Goal: Task Accomplishment & Management: Complete application form

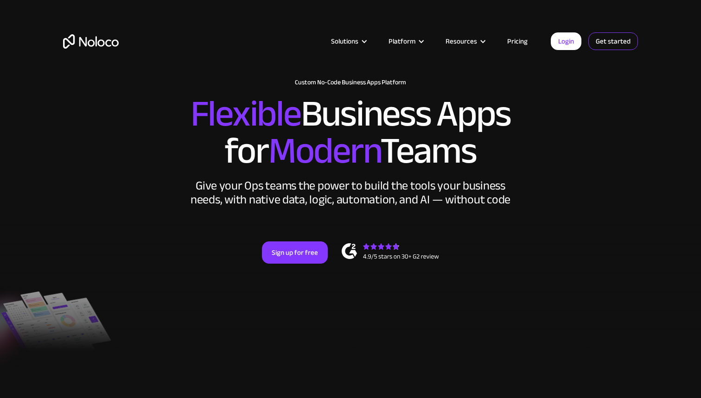
click at [613, 44] on link "Get started" at bounding box center [613, 41] width 50 height 18
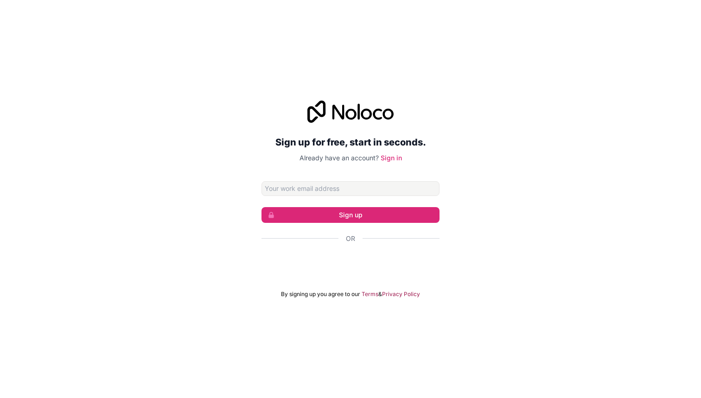
click at [485, 172] on div "Sign up for free, start in seconds. Already have an account? Sign in Sign up Or…" at bounding box center [350, 199] width 701 height 223
click at [356, 267] on div "Sign in with Google. Opens in new tab" at bounding box center [350, 264] width 178 height 20
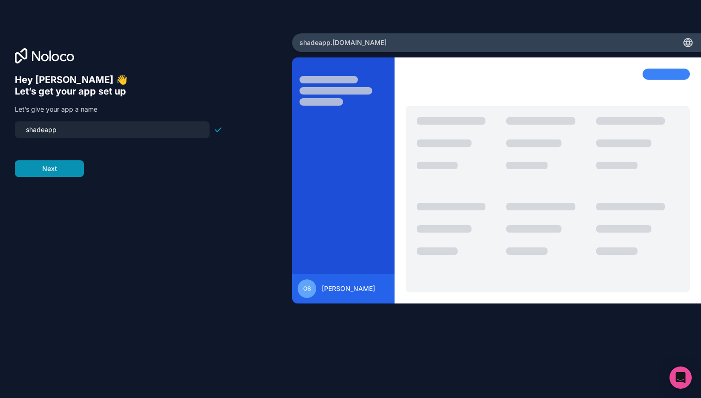
click at [61, 171] on button "Next" at bounding box center [49, 168] width 69 height 17
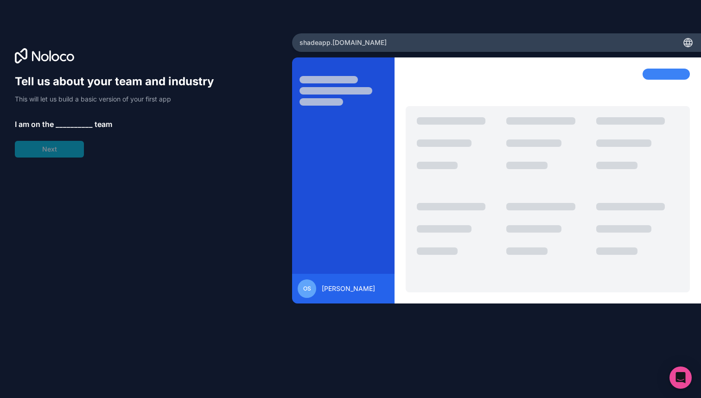
click at [75, 126] on span "__________" at bounding box center [74, 124] width 37 height 11
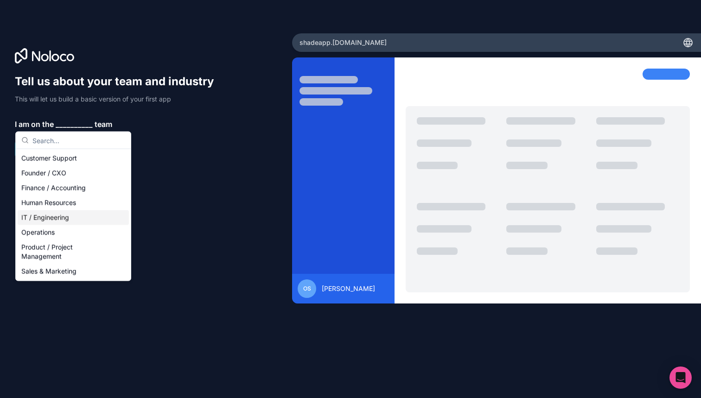
click at [70, 218] on div "IT / Engineering" at bounding box center [73, 217] width 111 height 15
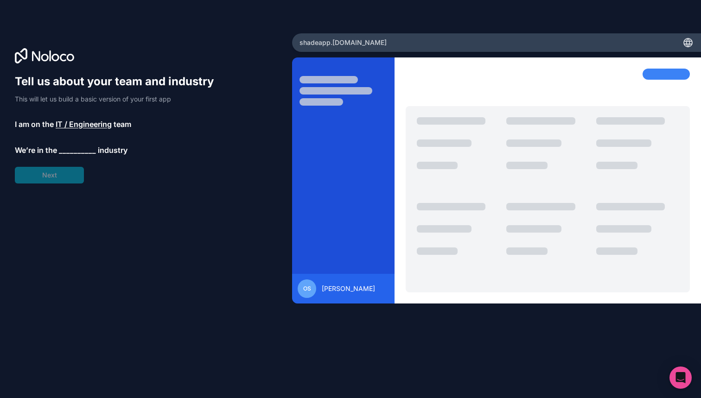
click at [70, 149] on span "__________" at bounding box center [77, 150] width 37 height 11
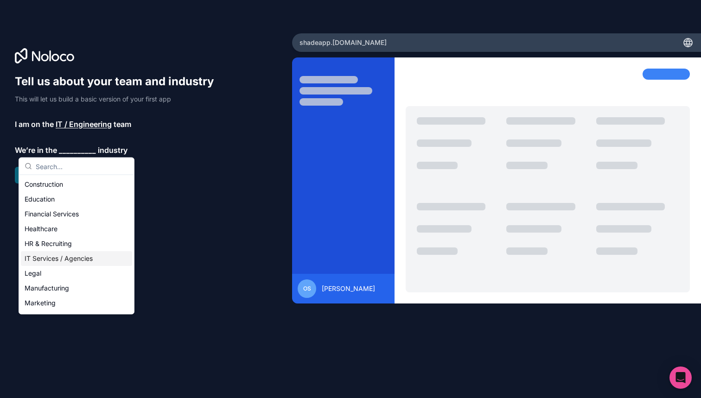
scroll to position [40, 0]
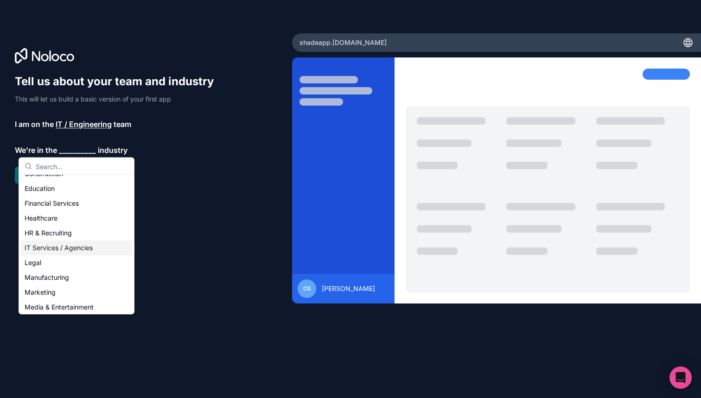
click at [76, 245] on div "IT Services / Agencies" at bounding box center [76, 248] width 111 height 15
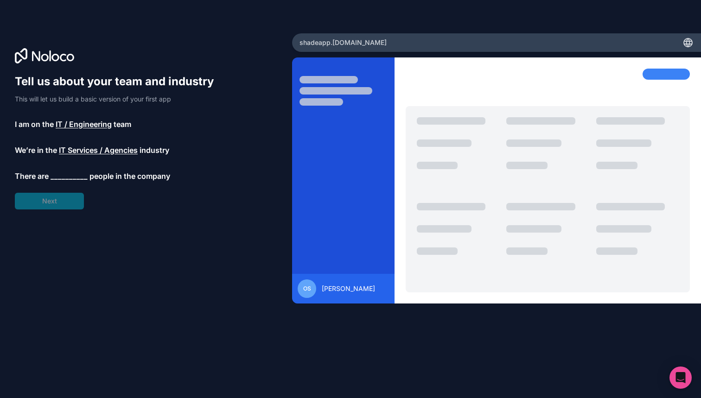
click at [63, 177] on span "__________" at bounding box center [69, 176] width 37 height 11
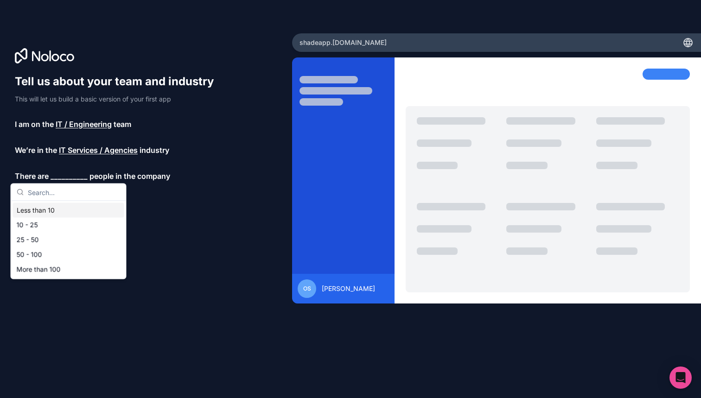
click at [67, 211] on div "Less than 10" at bounding box center [68, 210] width 111 height 15
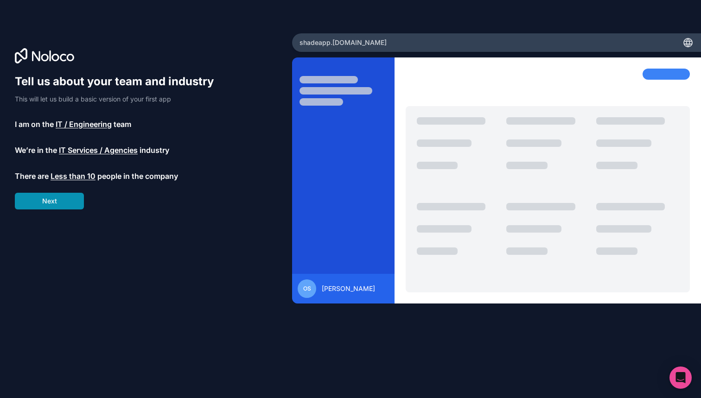
click at [64, 202] on button "Next" at bounding box center [49, 201] width 69 height 17
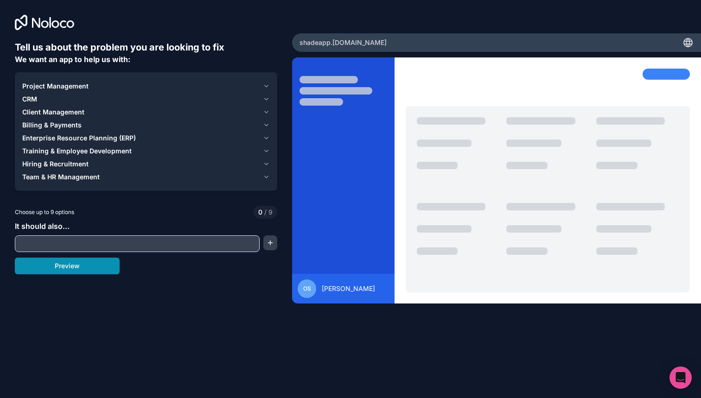
click at [82, 266] on button "Preview" at bounding box center [67, 266] width 105 height 17
click at [84, 110] on div "Client Management" at bounding box center [140, 112] width 237 height 9
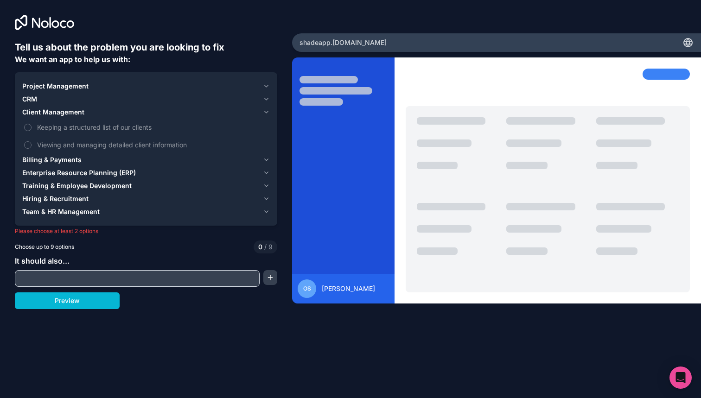
click at [62, 279] on input "text" at bounding box center [137, 278] width 240 height 13
type input "S"
type input "Will decide later"
click at [76, 300] on button "Preview" at bounding box center [67, 300] width 105 height 17
click at [88, 304] on button "Preview" at bounding box center [67, 300] width 105 height 17
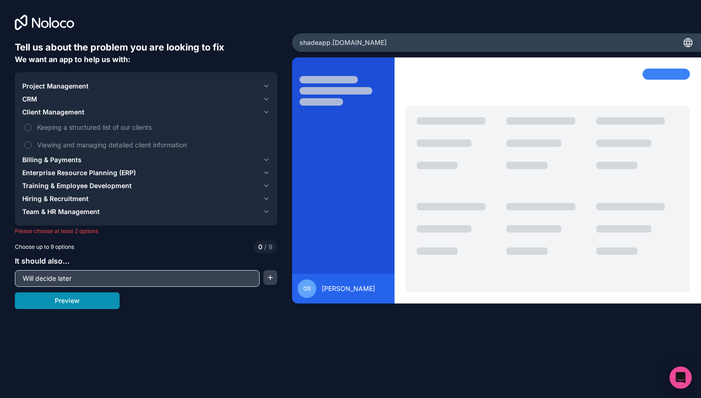
click at [88, 304] on button "Preview" at bounding box center [67, 300] width 105 height 17
click at [273, 278] on button "button" at bounding box center [270, 277] width 14 height 15
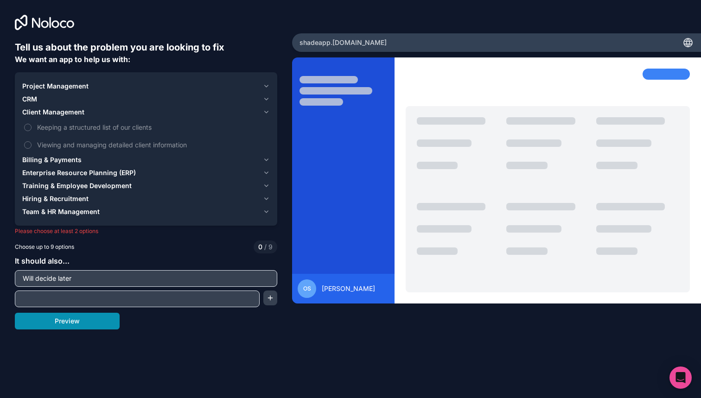
click at [82, 326] on button "Preview" at bounding box center [67, 321] width 105 height 17
click at [32, 127] on label "Keeping a structured list of our clients" at bounding box center [145, 127] width 247 height 17
click at [32, 127] on button "Keeping a structured list of our clients" at bounding box center [27, 127] width 7 height 7
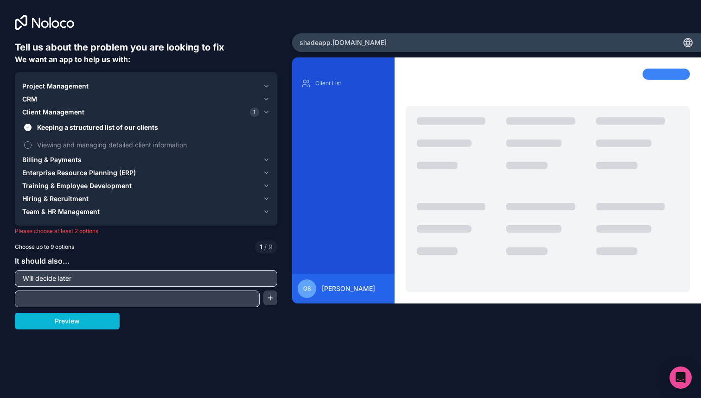
click at [31, 142] on label "Viewing and managing detailed client information" at bounding box center [145, 144] width 247 height 17
click at [31, 142] on button "Viewing and managing detailed client information" at bounding box center [27, 144] width 7 height 7
click at [31, 142] on label "Viewing and managing detailed client information" at bounding box center [145, 144] width 247 height 17
click at [31, 142] on button "Viewing and managing detailed client information" at bounding box center [27, 144] width 7 height 7
click at [28, 124] on button "Keeping a structured list of our clients" at bounding box center [27, 127] width 7 height 7
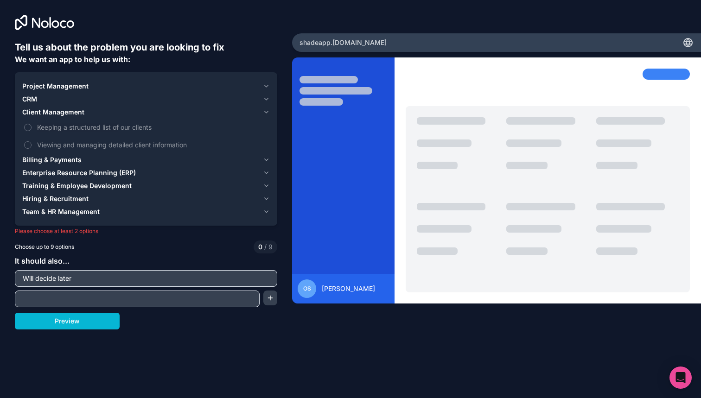
click at [262, 160] on button "Billing & Payments" at bounding box center [145, 159] width 247 height 13
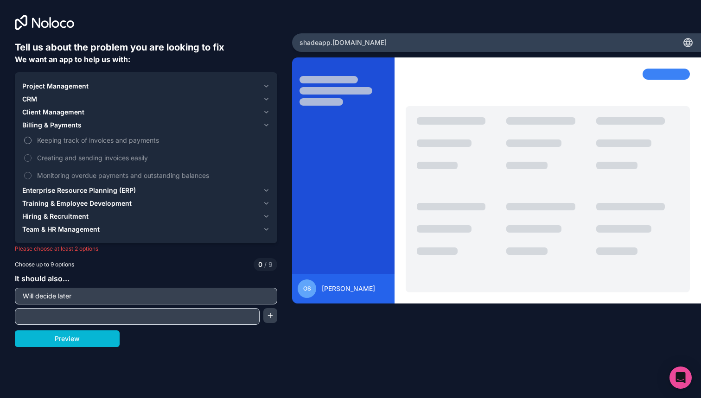
click at [28, 140] on button "Keeping track of invoices and payments" at bounding box center [27, 140] width 7 height 7
click at [31, 142] on label "Keeping track of invoices and payments" at bounding box center [145, 140] width 247 height 17
click at [31, 142] on button "Keeping track of invoices and payments" at bounding box center [27, 140] width 7 height 7
click at [266, 88] on icon "button" at bounding box center [266, 85] width 7 height 7
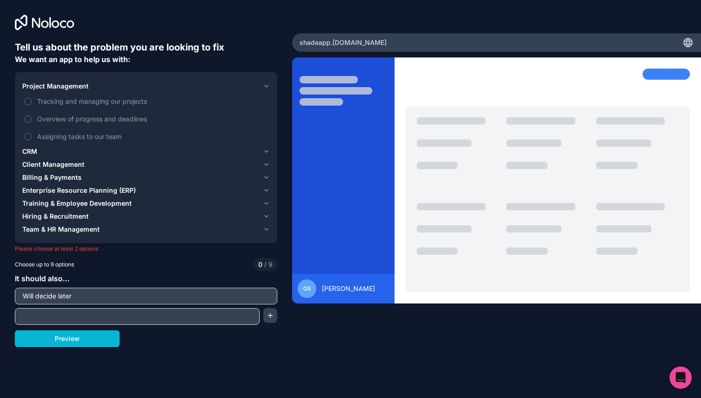
click at [266, 88] on icon "button" at bounding box center [266, 85] width 7 height 7
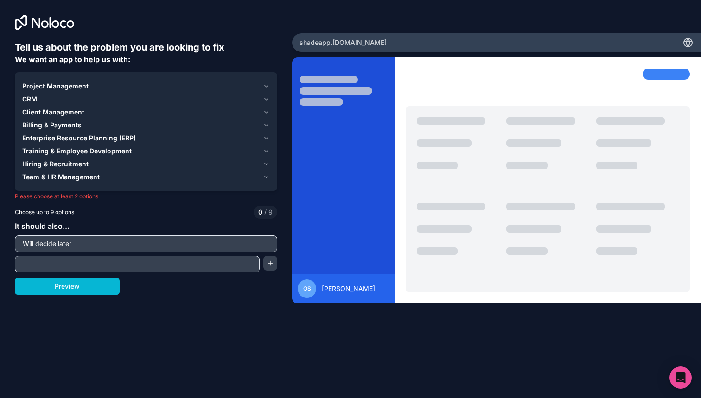
click at [266, 97] on icon "button" at bounding box center [266, 98] width 7 height 7
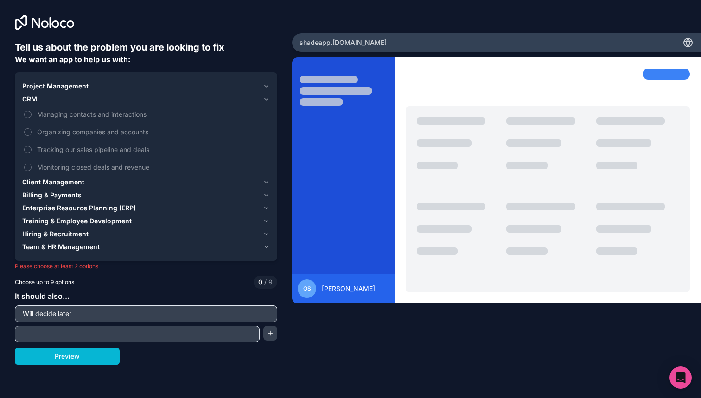
click at [266, 97] on icon "button" at bounding box center [266, 98] width 7 height 7
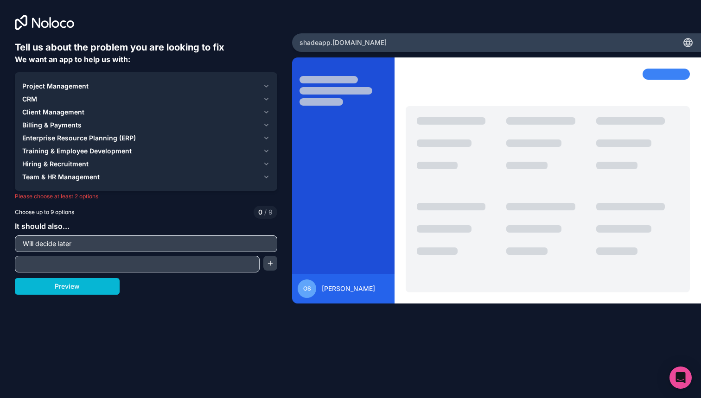
click at [266, 114] on icon "button" at bounding box center [266, 111] width 7 height 7
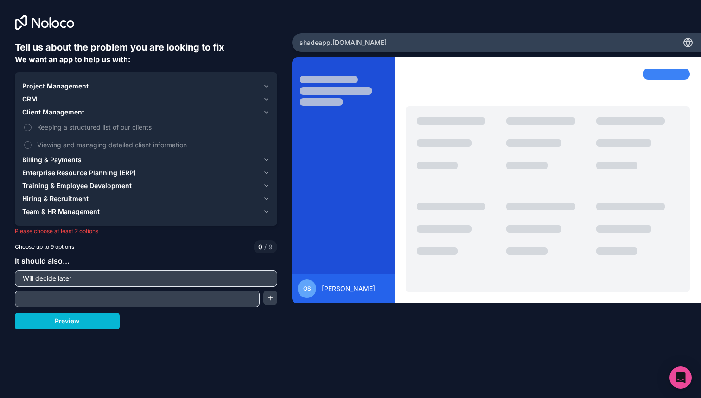
click at [266, 114] on icon "button" at bounding box center [266, 111] width 7 height 7
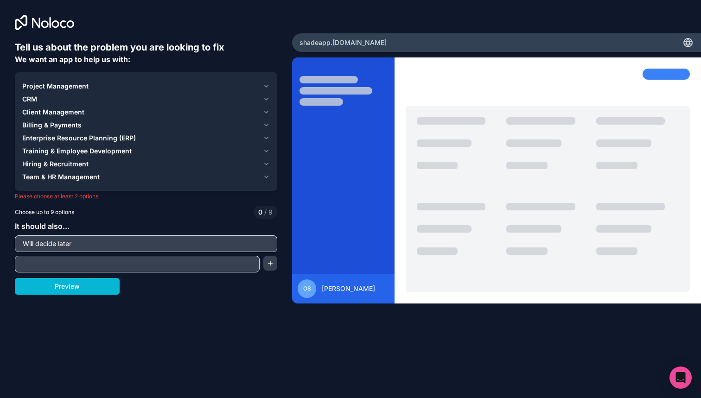
click at [266, 126] on icon "button" at bounding box center [267, 125] width 4 height 2
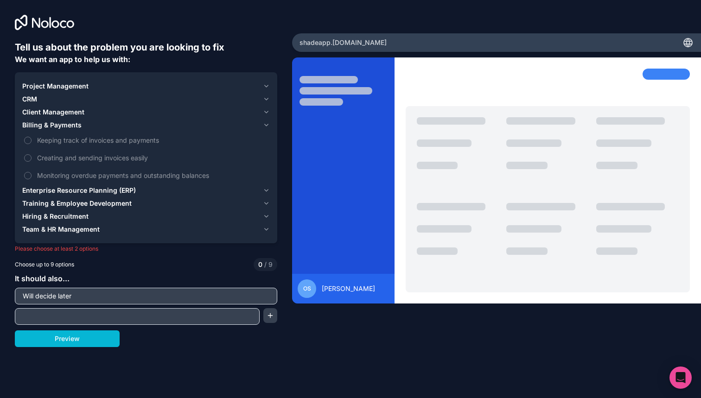
click at [266, 126] on icon "button" at bounding box center [267, 125] width 4 height 2
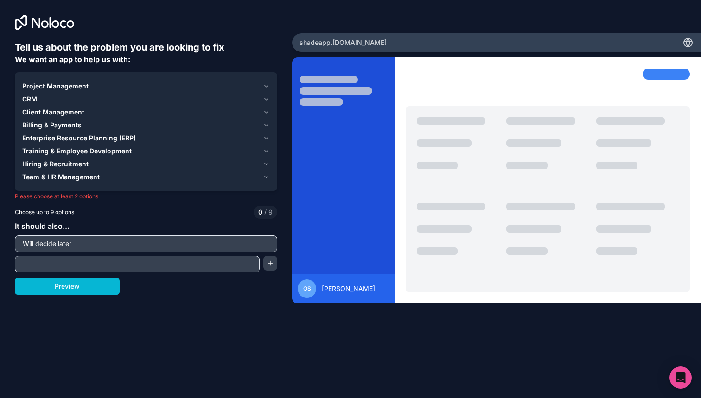
click at [266, 137] on icon "button" at bounding box center [266, 137] width 7 height 7
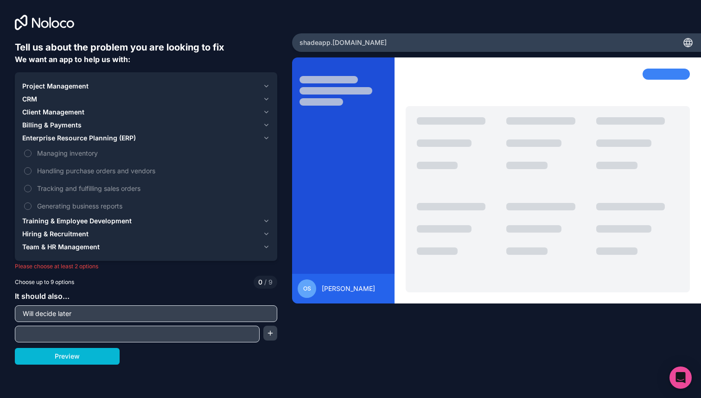
click at [266, 137] on icon "button" at bounding box center [266, 137] width 7 height 7
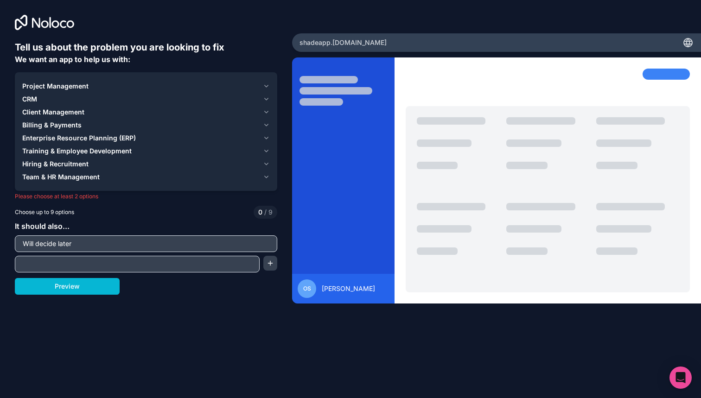
click at [266, 150] on icon "button" at bounding box center [266, 150] width 7 height 7
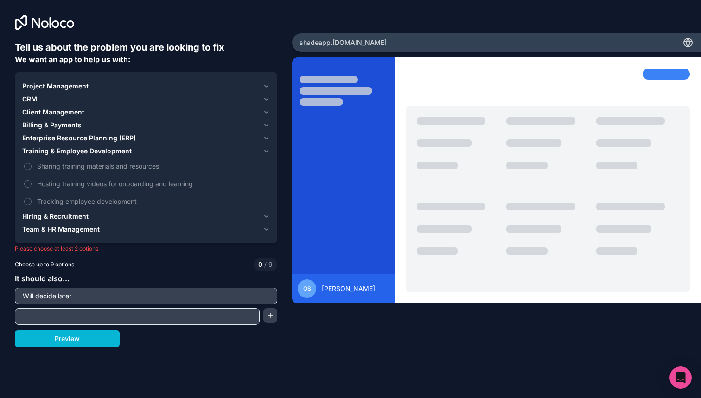
click at [266, 217] on icon "button" at bounding box center [267, 217] width 4 height 2
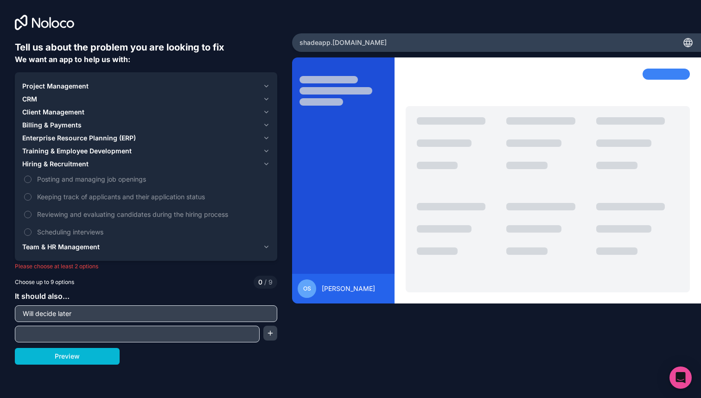
click at [265, 246] on icon "button" at bounding box center [266, 246] width 7 height 7
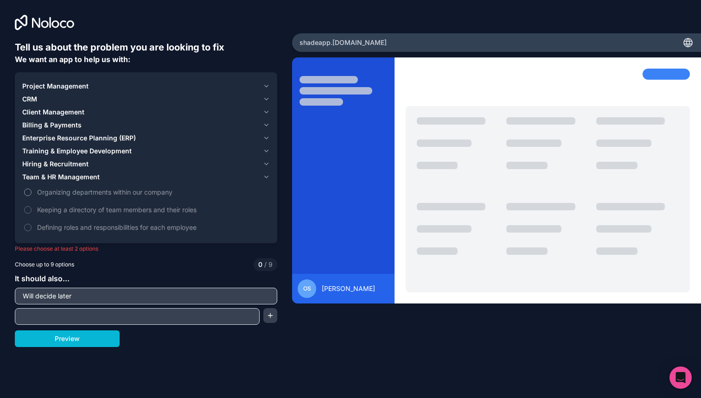
click at [31, 192] on button "Organizing departments within our company" at bounding box center [27, 192] width 7 height 7
click at [32, 207] on label "Keeping a directory of team members and their roles" at bounding box center [145, 209] width 247 height 17
click at [32, 207] on button "Keeping a directory of team members and their roles" at bounding box center [27, 209] width 7 height 7
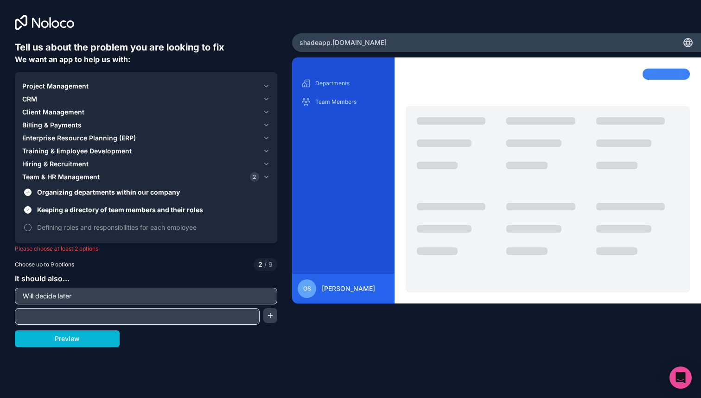
click at [31, 227] on button "Defining roles and responsibilities for each employee" at bounding box center [27, 227] width 7 height 7
click at [267, 164] on icon "button" at bounding box center [267, 164] width 4 height 2
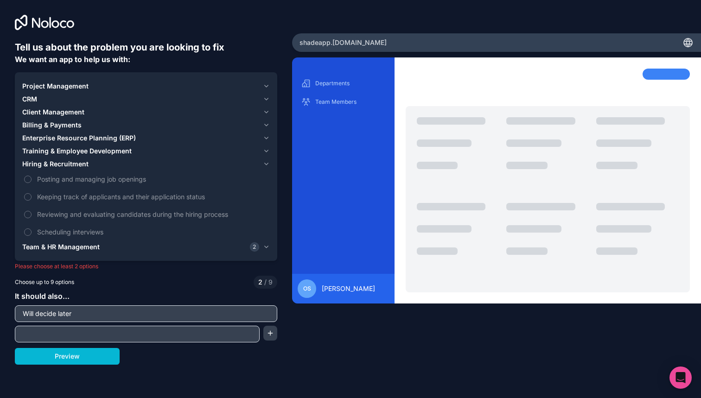
click at [115, 150] on span "Training & Employee Development" at bounding box center [76, 150] width 109 height 9
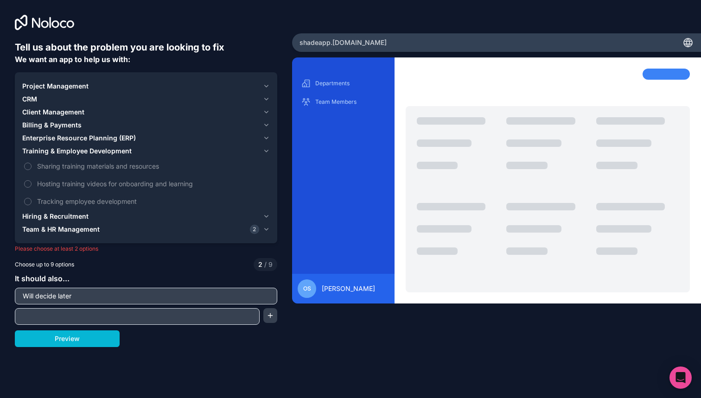
click at [106, 134] on span "Enterprise Resource Planning (ERP)" at bounding box center [79, 137] width 114 height 9
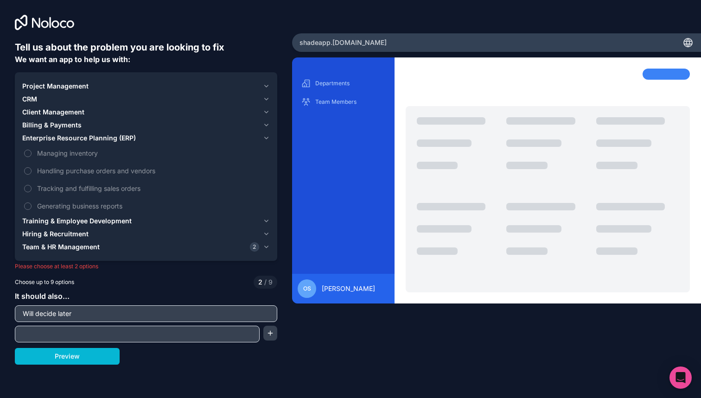
click at [74, 126] on span "Billing & Payments" at bounding box center [51, 125] width 59 height 9
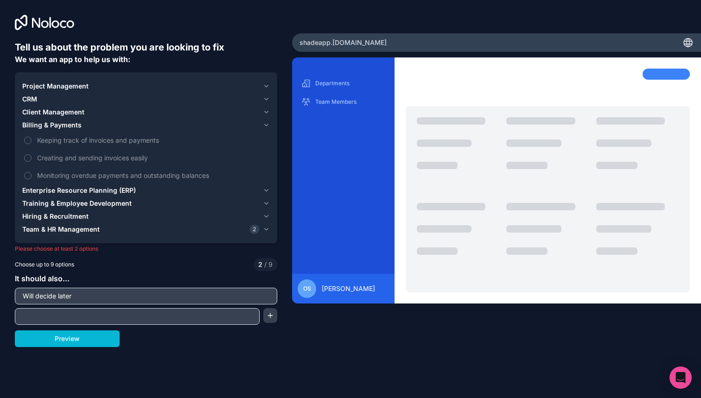
click at [62, 111] on span "Client Management" at bounding box center [53, 112] width 62 height 9
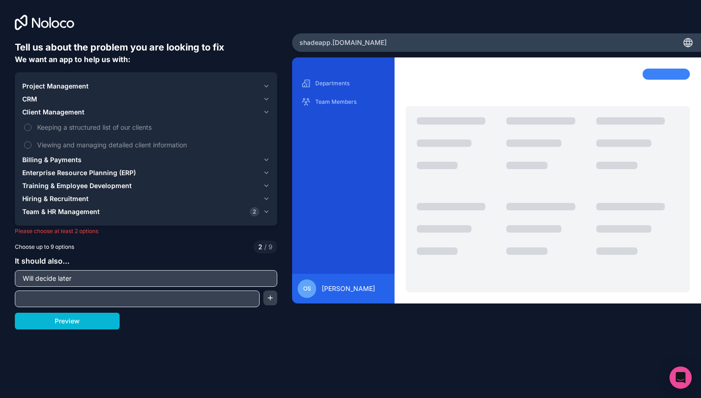
click at [44, 98] on div "CRM" at bounding box center [140, 99] width 237 height 9
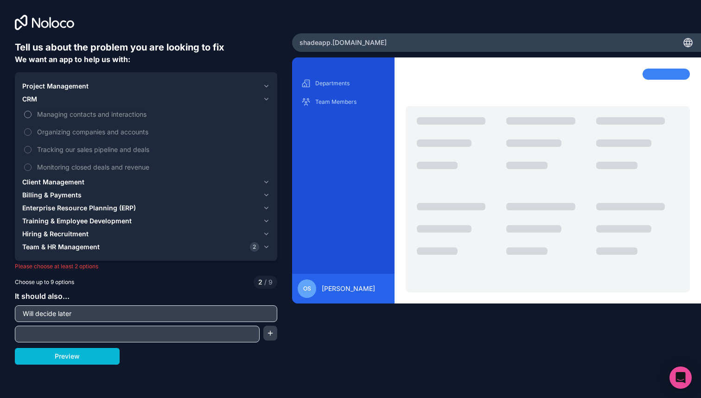
click at [39, 111] on span "Managing contacts and interactions" at bounding box center [152, 114] width 231 height 10
click at [32, 111] on button "Managing contacts and interactions" at bounding box center [27, 114] width 7 height 7
click at [39, 111] on span "Managing contacts and interactions" at bounding box center [152, 114] width 231 height 10
click at [32, 111] on button "Managing contacts and interactions" at bounding box center [27, 114] width 7 height 7
click at [92, 87] on div "Project Management" at bounding box center [140, 86] width 237 height 9
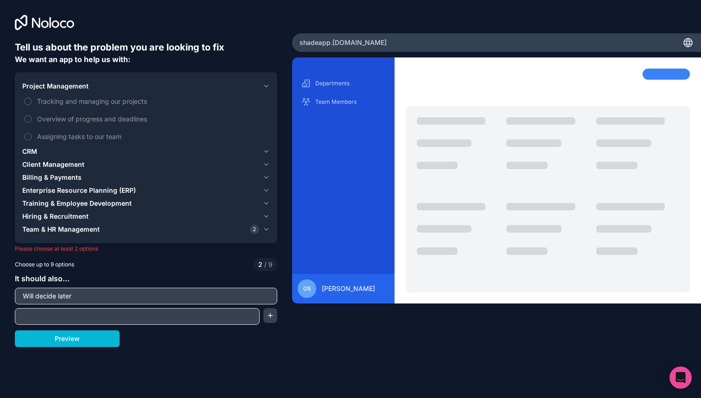
click at [92, 87] on div "Project Management" at bounding box center [140, 86] width 237 height 9
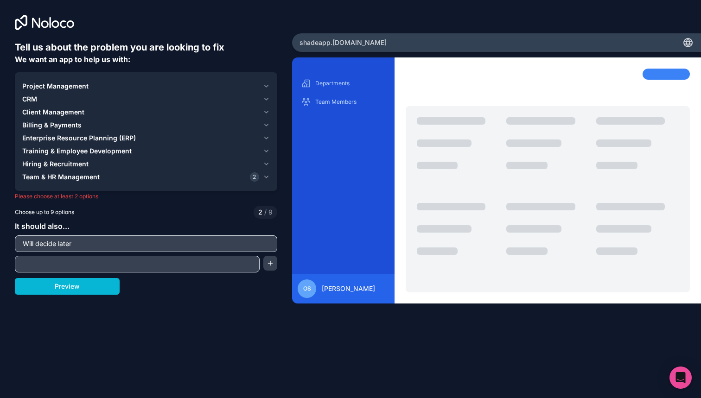
click at [91, 108] on div "Client Management" at bounding box center [140, 112] width 237 height 9
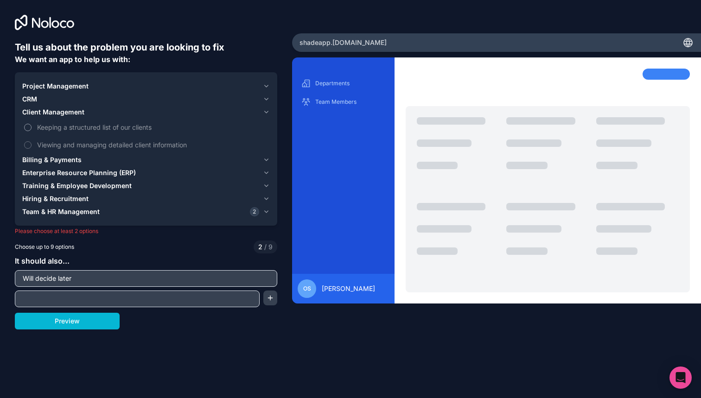
click at [50, 124] on span "Keeping a structured list of our clients" at bounding box center [152, 127] width 231 height 10
click at [32, 124] on button "Keeping a structured list of our clients" at bounding box center [27, 127] width 7 height 7
click at [50, 124] on span "Keeping a structured list of our clients" at bounding box center [152, 127] width 231 height 10
click at [32, 124] on button "Keeping a structured list of our clients" at bounding box center [27, 127] width 7 height 7
click at [92, 323] on button "Preview" at bounding box center [67, 321] width 105 height 17
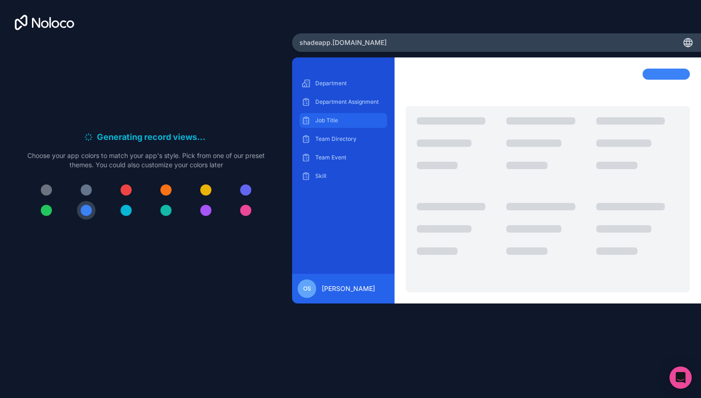
click at [337, 123] on p "Job Title" at bounding box center [350, 120] width 70 height 7
click at [339, 143] on div "Team Directory" at bounding box center [343, 139] width 88 height 15
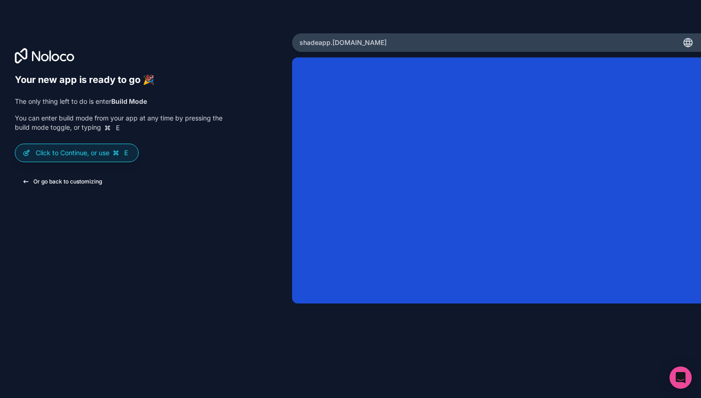
click at [42, 184] on button "Or go back to customizing" at bounding box center [62, 181] width 95 height 17
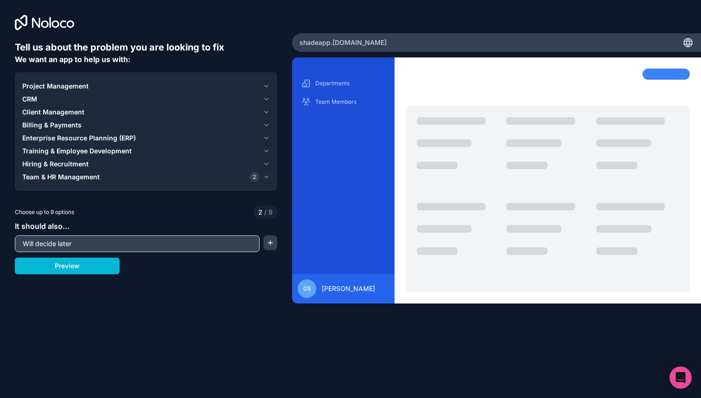
click at [75, 243] on input "Will decide later" at bounding box center [137, 243] width 240 height 13
drag, startPoint x: 89, startPoint y: 245, endPoint x: 13, endPoint y: 244, distance: 76.9
click at [13, 244] on div "Tell us about the problem you are looking to fix We want an app to help us with…" at bounding box center [146, 166] width 292 height 332
click at [267, 177] on icon "button" at bounding box center [266, 176] width 7 height 7
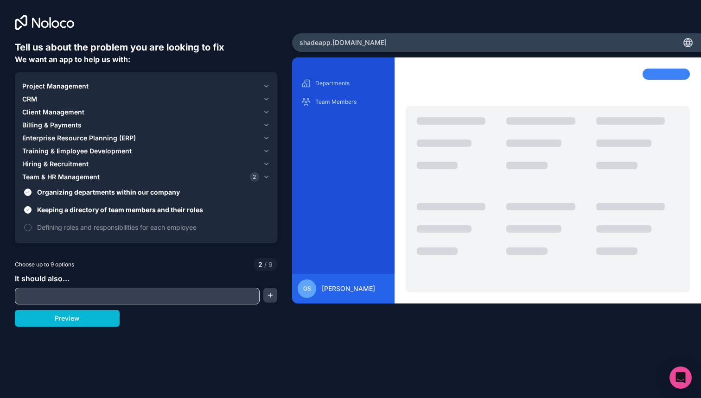
click at [61, 301] on input "text" at bounding box center [137, 296] width 240 height 13
paste input "Build a multi-tenant portal for security providers. Clients log in to review op…"
type input "Build a multi-tenant portal for security providers. Clients log in to review op…"
click at [268, 294] on button "button" at bounding box center [270, 295] width 14 height 15
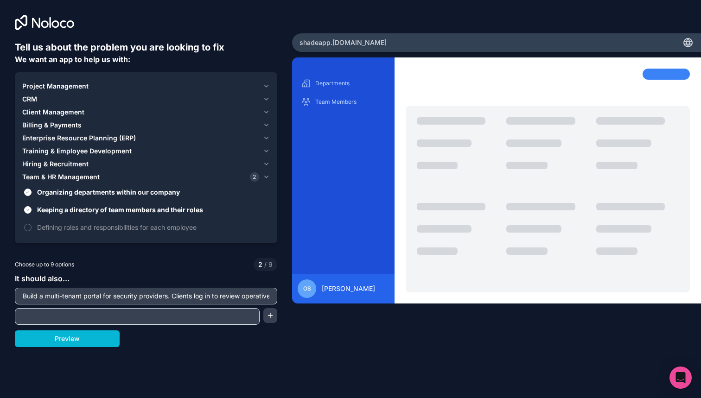
click at [207, 299] on input "Build a multi-tenant portal for security providers. Clients log in to review op…" at bounding box center [146, 296] width 258 height 13
click at [174, 297] on input "Build a multi-tenant portal for security providers. Clients log in to review op…" at bounding box center [146, 296] width 258 height 13
drag, startPoint x: 175, startPoint y: 297, endPoint x: 239, endPoint y: 298, distance: 64.0
click at [239, 298] on input "Build a multi-tenant portal for security providers. Clients log in to review op…" at bounding box center [146, 296] width 258 height 13
click at [209, 314] on input "text" at bounding box center [137, 316] width 240 height 13
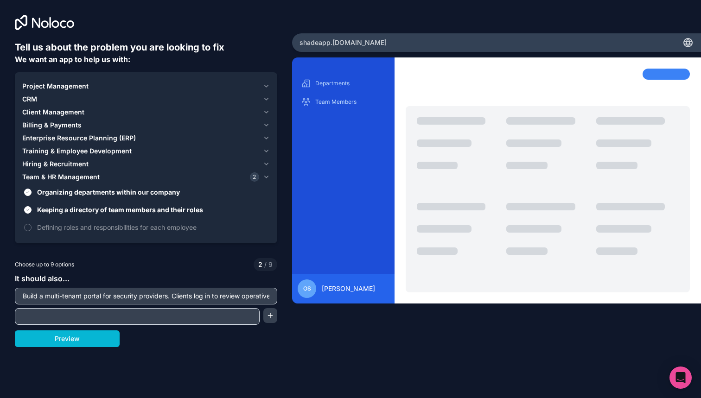
paste input "Clients log in to review operatives with KPI ratings only"
type input "Clients log in to review operatives with KPI ratings only"
click at [274, 317] on button "button" at bounding box center [270, 315] width 14 height 15
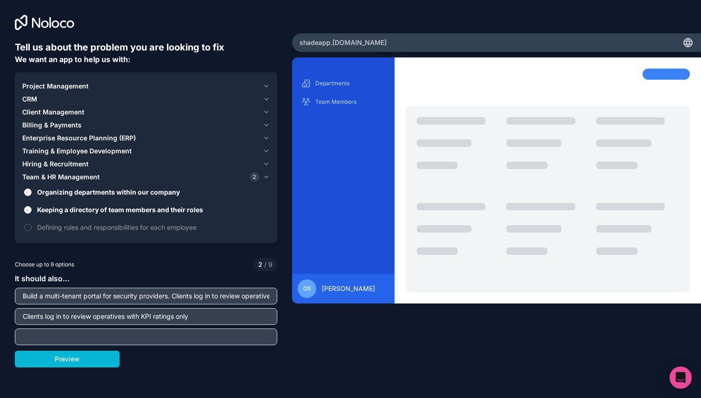
drag, startPoint x: 176, startPoint y: 297, endPoint x: 194, endPoint y: 298, distance: 18.1
click at [200, 298] on input "Build a multi-tenant portal for security providers. Clients log in to review op…" at bounding box center [146, 296] width 258 height 13
click at [187, 298] on input "Build a multi-tenant portal for security providers. Clients log in to review op…" at bounding box center [146, 296] width 258 height 13
drag, startPoint x: 173, startPoint y: 298, endPoint x: 258, endPoint y: 296, distance: 85.3
click at [258, 296] on input "Build a multi-tenant portal for security providers. Clients log in to review op…" at bounding box center [146, 296] width 258 height 13
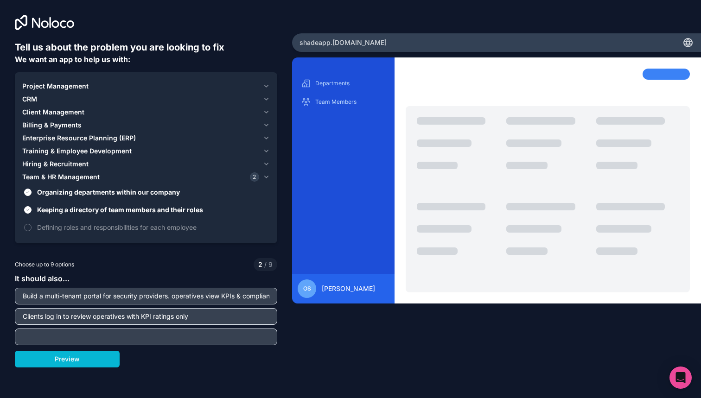
drag, startPoint x: 87, startPoint y: 297, endPoint x: 191, endPoint y: 297, distance: 104.3
click at [191, 297] on input "Build a multi-tenant portal for security providers. operatives view KPIs & comp…" at bounding box center [146, 296] width 258 height 13
type input "Build a multi-tenant portal for security providers. operatives view KPIs & comp…"
click at [135, 335] on input "text" at bounding box center [146, 336] width 258 height 13
paste input "operatives view KPIs & compliance"
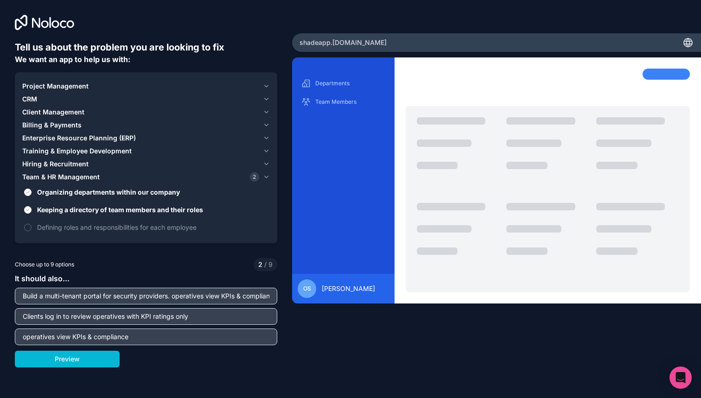
type input "operatives view KPIs & compliance"
drag, startPoint x: 174, startPoint y: 297, endPoint x: 239, endPoint y: 297, distance: 64.9
click at [239, 297] on input "Build a multi-tenant portal for security providers. operatives view KPIs & comp…" at bounding box center [146, 296] width 258 height 13
drag, startPoint x: 142, startPoint y: 295, endPoint x: 208, endPoint y: 296, distance: 65.3
click at [208, 296] on input "Build a multi-tenant portal for security providers. admins manage roster, train…" at bounding box center [146, 296] width 258 height 13
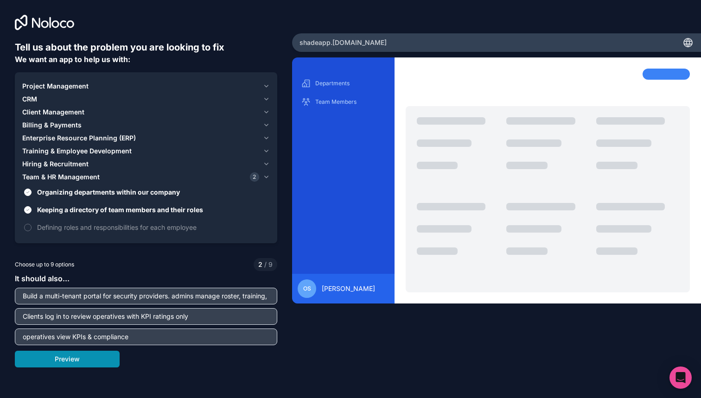
type input "Build a multi-tenant portal for security providers. admins manage roster, train…"
click at [87, 361] on button "Preview" at bounding box center [67, 359] width 105 height 17
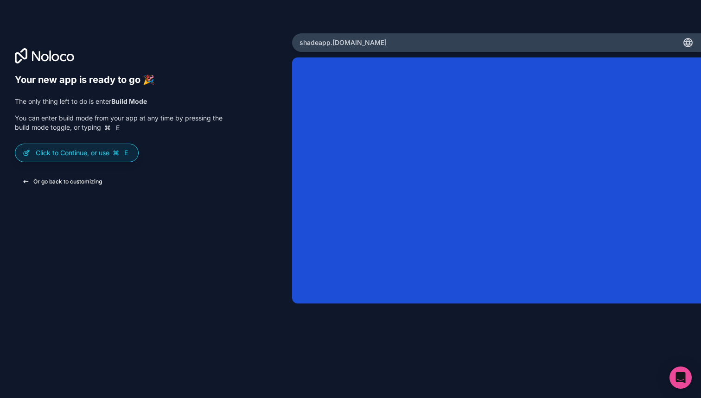
click at [52, 183] on button "Or go back to customizing" at bounding box center [62, 181] width 95 height 17
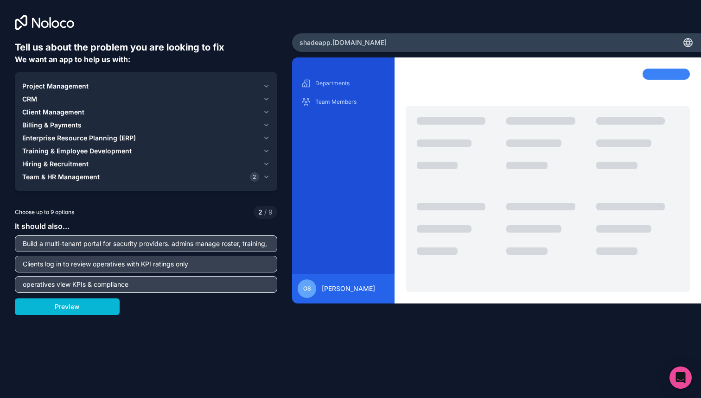
click at [266, 178] on icon "button" at bounding box center [267, 177] width 4 height 2
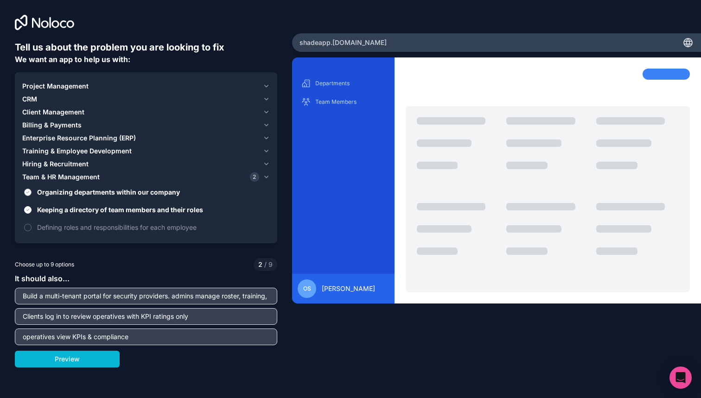
click at [29, 192] on button "Organizing departments within our company" at bounding box center [27, 192] width 7 height 7
click at [27, 210] on button "Keeping a directory of team members and their roles" at bounding box center [27, 209] width 7 height 7
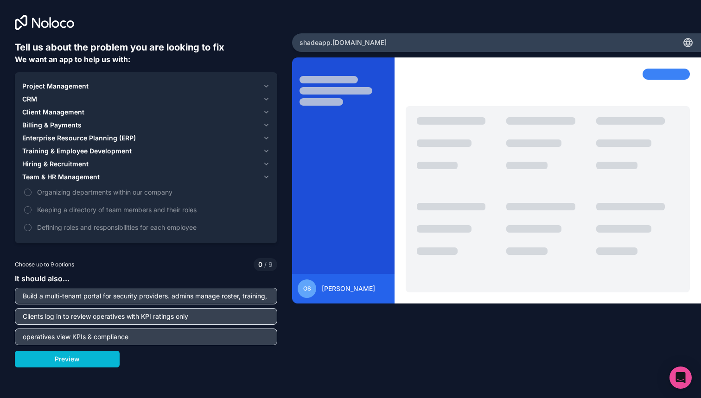
click at [157, 340] on input "operatives view KPIs & compliance" at bounding box center [146, 336] width 258 height 13
drag, startPoint x: 173, startPoint y: 298, endPoint x: 319, endPoint y: 314, distance: 147.3
click at [319, 314] on div "Tell us about the problem you are looking to fix We want an app to help us with…" at bounding box center [350, 199] width 701 height 398
click at [230, 299] on input "Build a multi-tenant portal for security providers. admins manage roster, train…" at bounding box center [146, 296] width 258 height 13
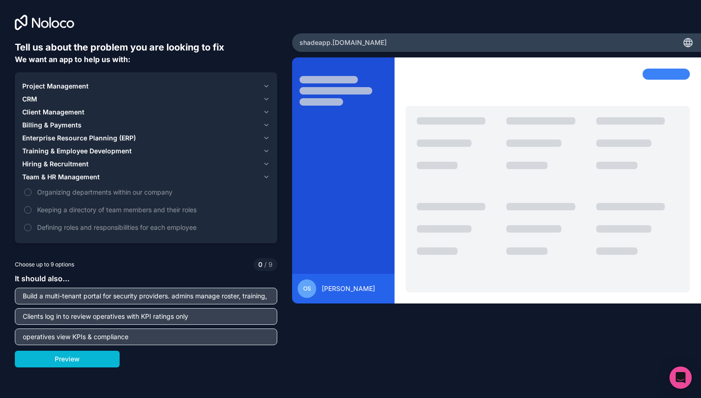
drag, startPoint x: 209, startPoint y: 296, endPoint x: 142, endPoint y: 298, distance: 66.8
click at [142, 298] on input "Build a multi-tenant portal for security providers. admins manage roster, train…" at bounding box center [146, 296] width 258 height 13
drag, startPoint x: 236, startPoint y: 295, endPoint x: 173, endPoint y: 295, distance: 62.6
click at [173, 295] on input "Build a multi-tenant portal for security providers. , training, incidents." at bounding box center [146, 296] width 258 height 13
type input "Build a multi-tenant portal for security providers. Client can create teams and…"
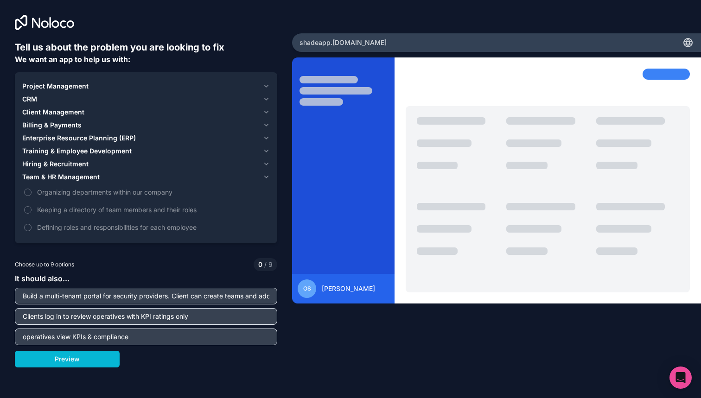
click at [153, 337] on input "operatives view KPIs & compliance" at bounding box center [146, 336] width 258 height 13
type input "operatives view KPIs & compliance, and subscribe to the platform to maintain ac…"
click at [72, 363] on button "Preview" at bounding box center [67, 359] width 105 height 17
click at [135, 213] on span "Keeping a directory of team members and their roles" at bounding box center [152, 210] width 231 height 10
click at [32, 213] on button "Keeping a directory of team members and their roles" at bounding box center [27, 209] width 7 height 7
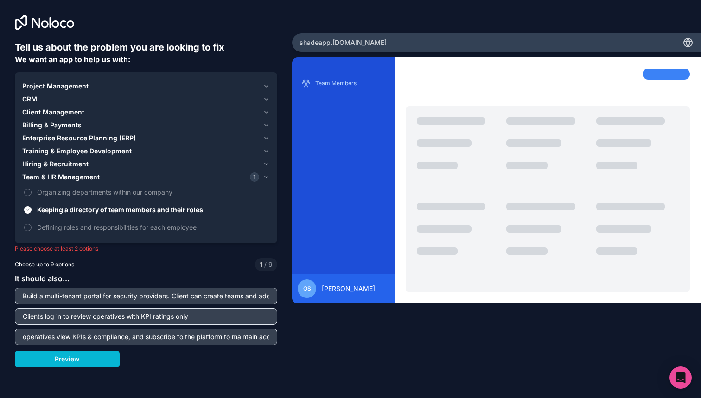
click at [100, 127] on div "Billing & Payments" at bounding box center [140, 125] width 237 height 9
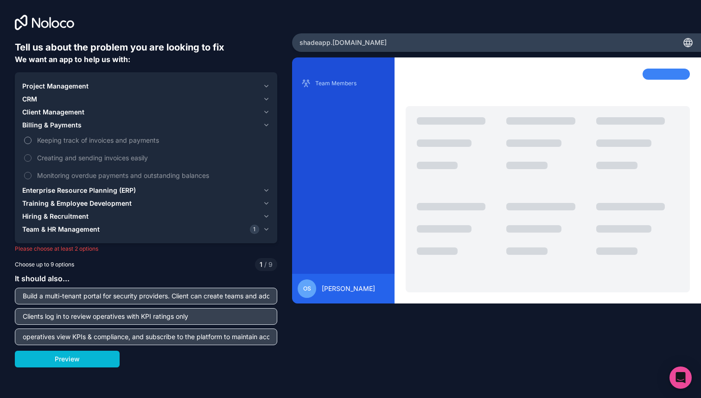
click at [88, 141] on span "Keeping track of invoices and payments" at bounding box center [152, 140] width 231 height 10
click at [32, 141] on button "Keeping track of invoices and payments" at bounding box center [27, 140] width 7 height 7
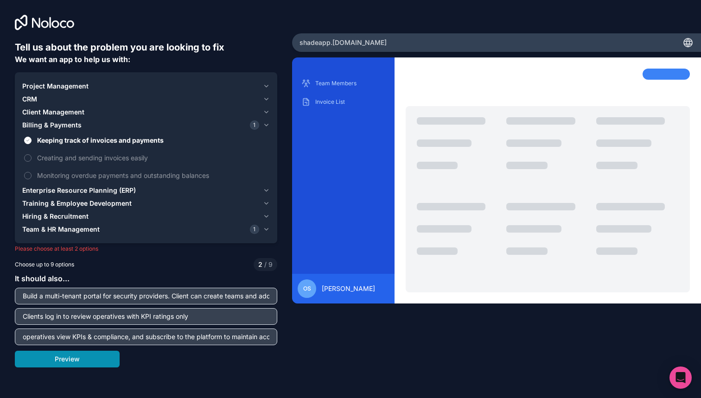
click at [76, 351] on button "Preview" at bounding box center [67, 359] width 105 height 17
